Goal: Task Accomplishment & Management: Manage account settings

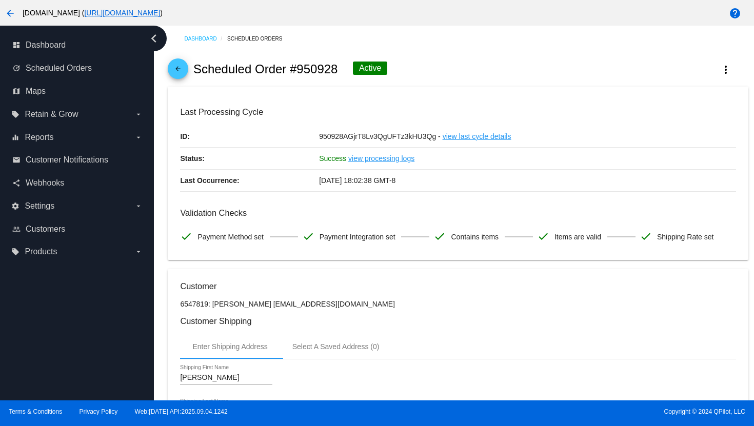
click at [182, 76] on mat-icon "arrow_back" at bounding box center [178, 71] width 12 height 12
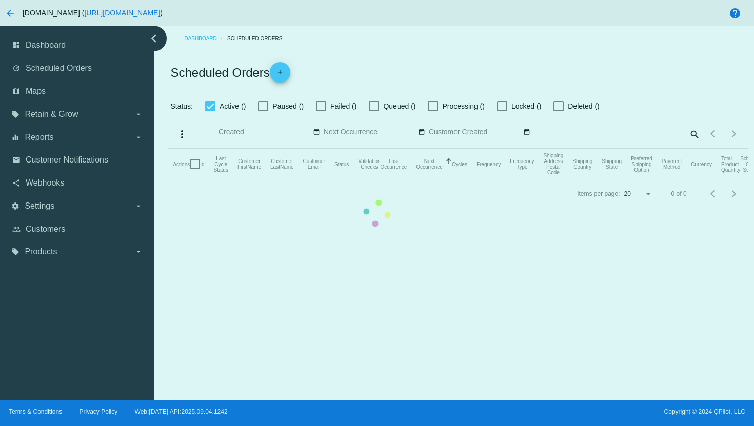
checkbox input "true"
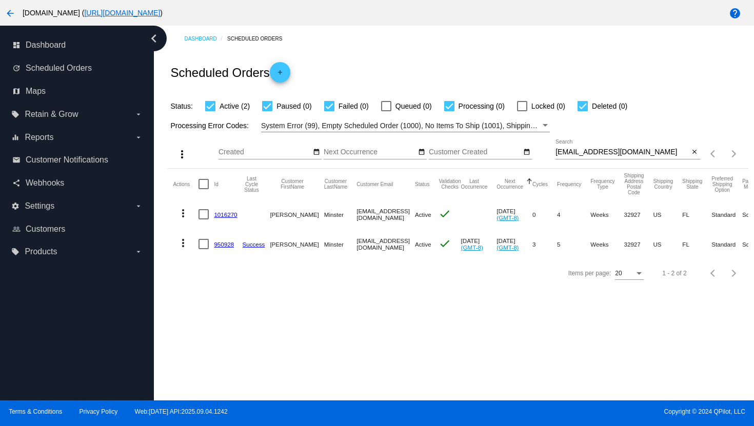
click at [608, 150] on input "[EMAIL_ADDRESS][DOMAIN_NAME]" at bounding box center [623, 152] width 134 height 8
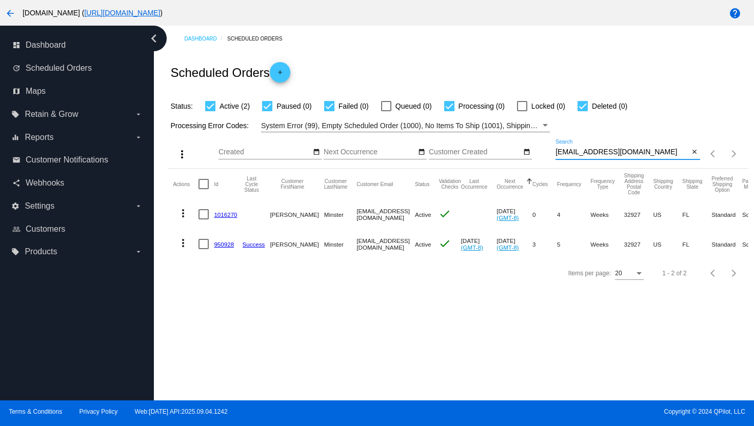
paste input "[EMAIL_ADDRESS]"
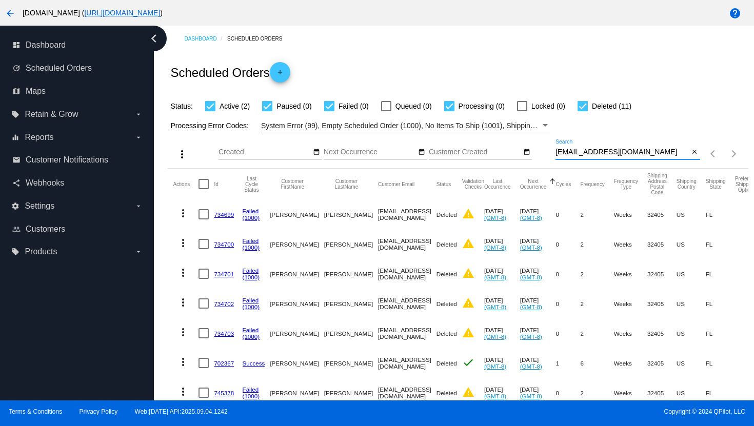
click at [578, 153] on input "[EMAIL_ADDRESS][DOMAIN_NAME]" at bounding box center [623, 152] width 134 height 8
paste input "[EMAIL_ADDRESS]"
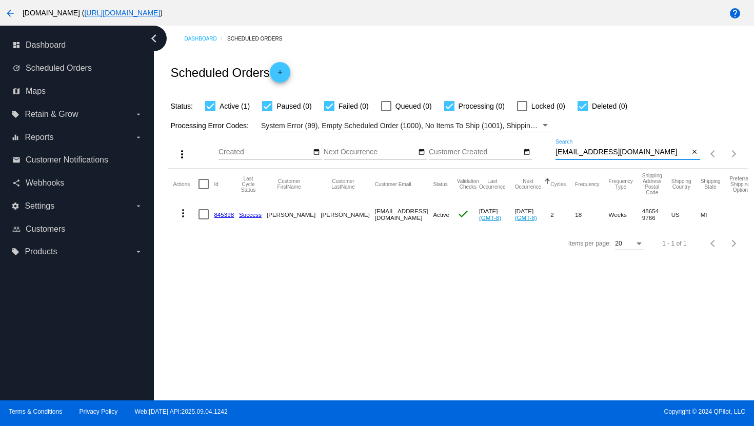
type input "[EMAIL_ADDRESS][DOMAIN_NAME]"
click at [183, 212] on mat-icon "more_vert" at bounding box center [183, 213] width 12 height 12
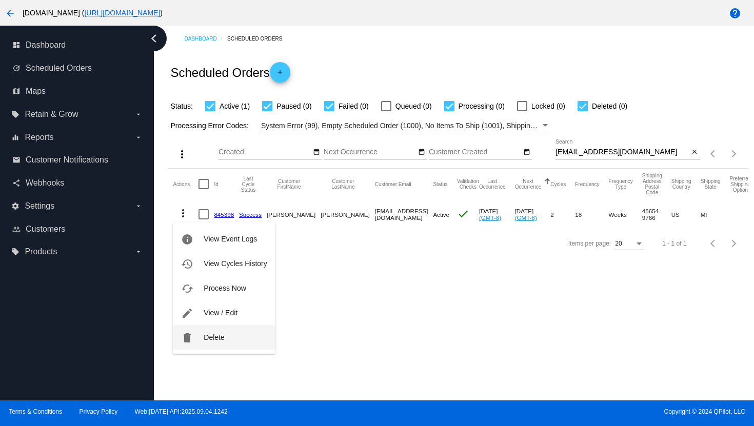
click at [201, 333] on button "delete Delete" at bounding box center [224, 337] width 102 height 25
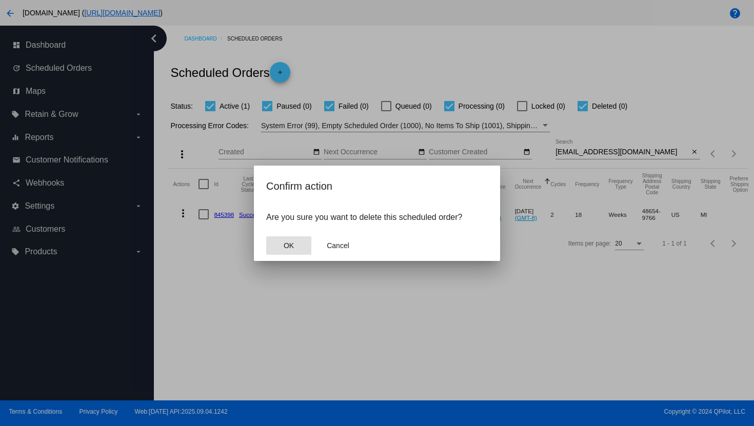
click at [286, 248] on span "OK" at bounding box center [289, 246] width 10 height 8
